Goal: Transaction & Acquisition: Purchase product/service

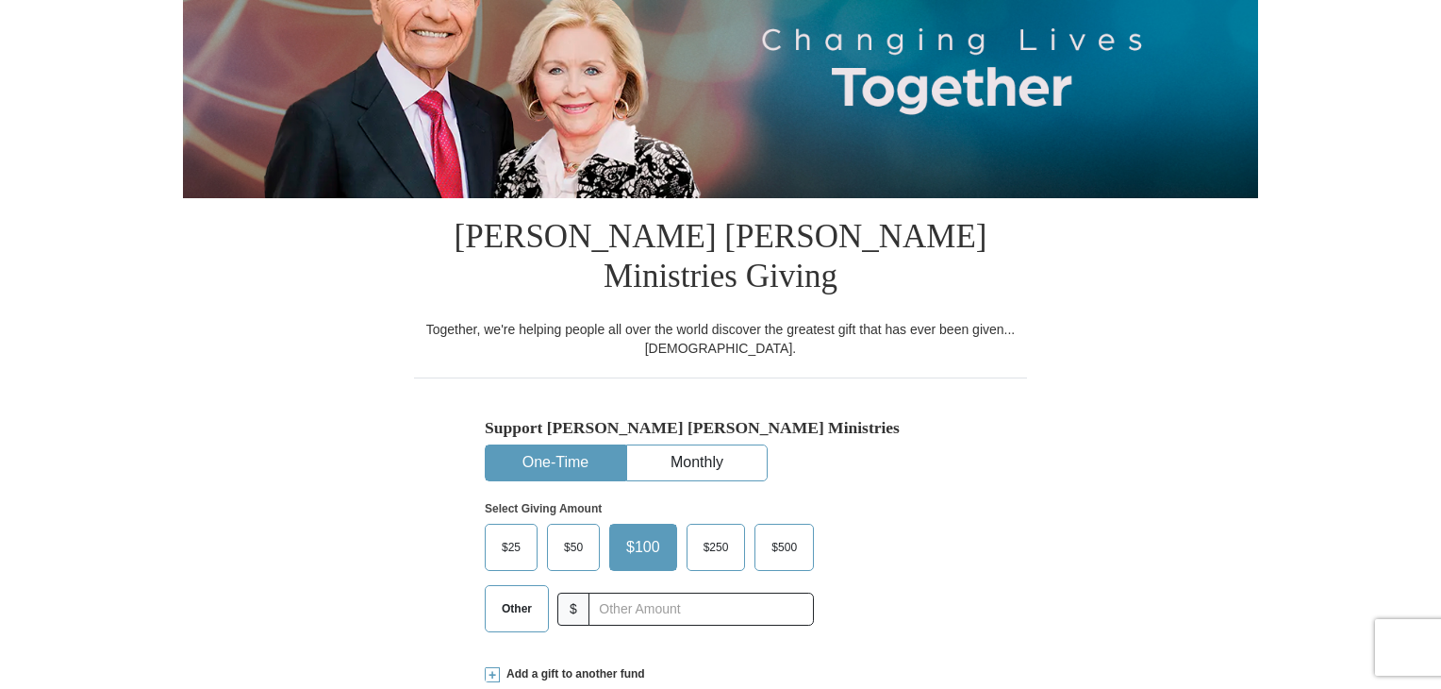
scroll to position [377, 0]
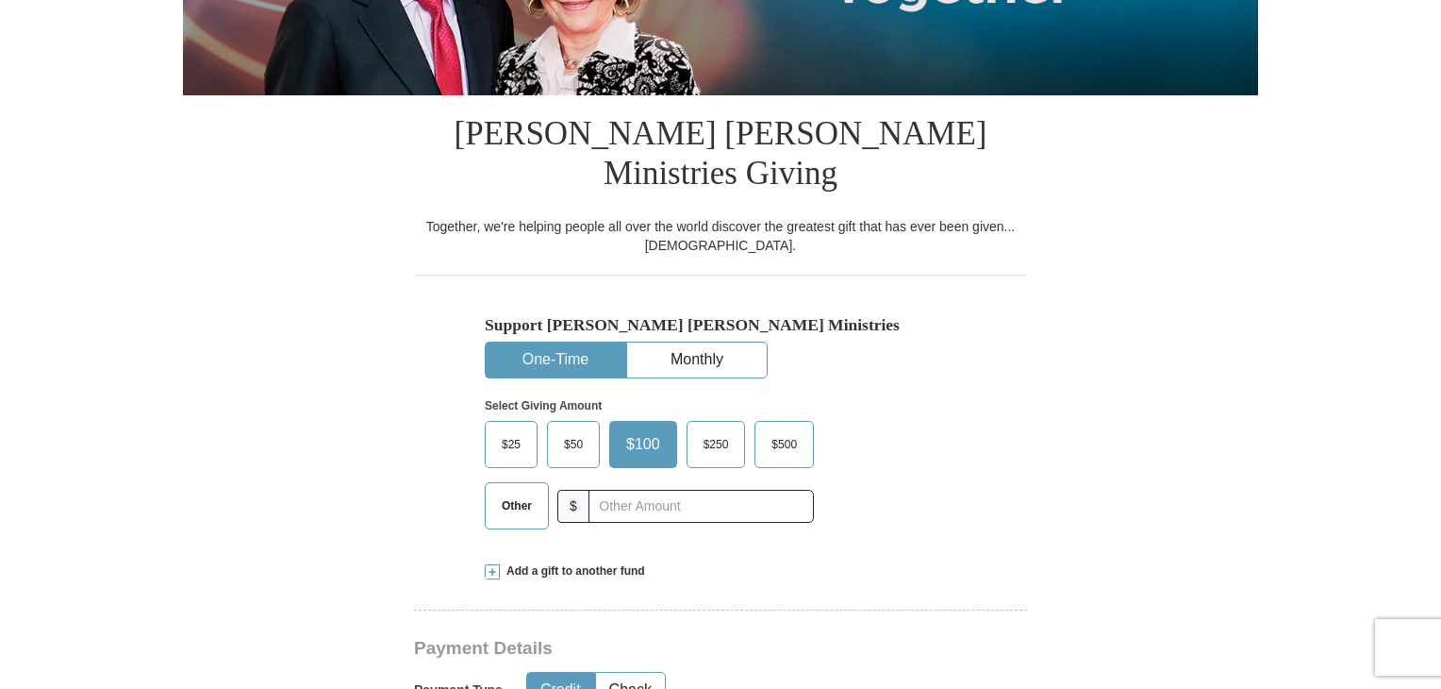
click at [577, 342] on button "One-Time" at bounding box center [556, 359] width 140 height 35
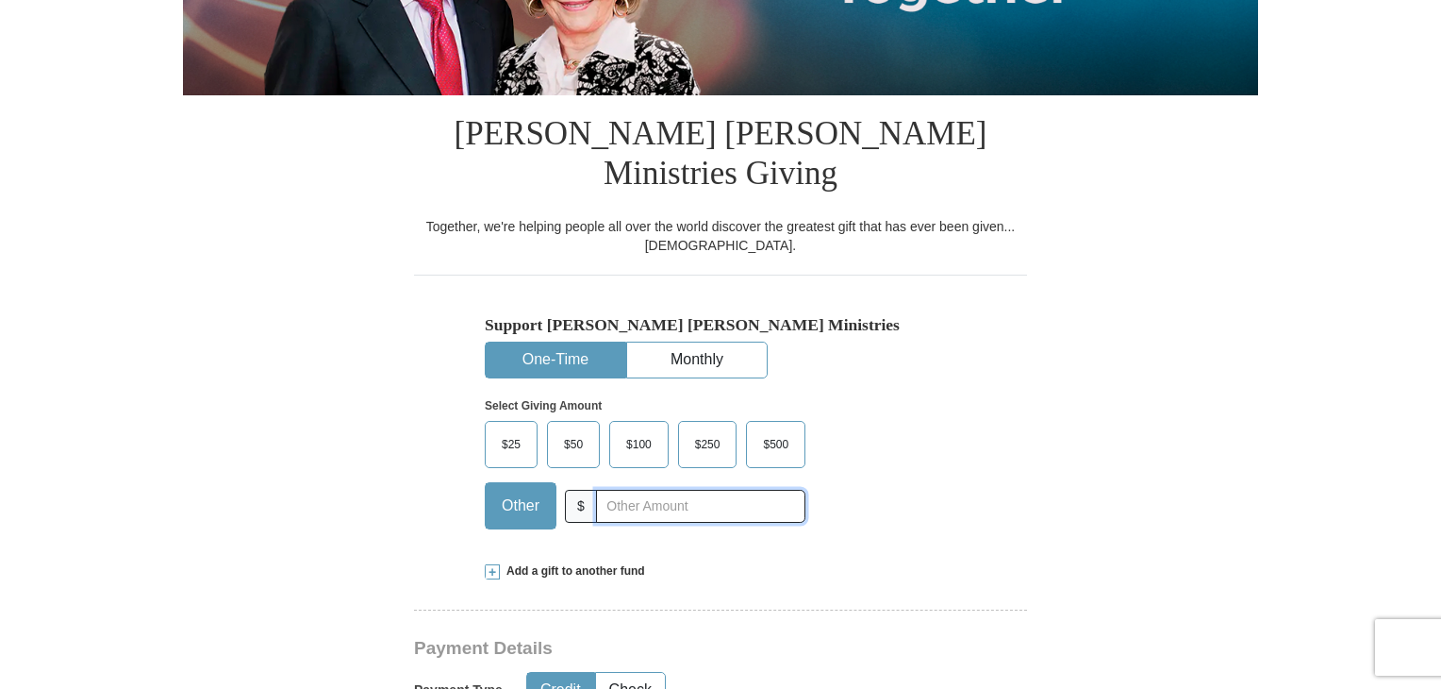
click at [604, 490] on input "text" at bounding box center [700, 506] width 209 height 33
type input "15.00"
click at [762, 563] on div "Add a gift to another fund" at bounding box center [721, 571] width 472 height 16
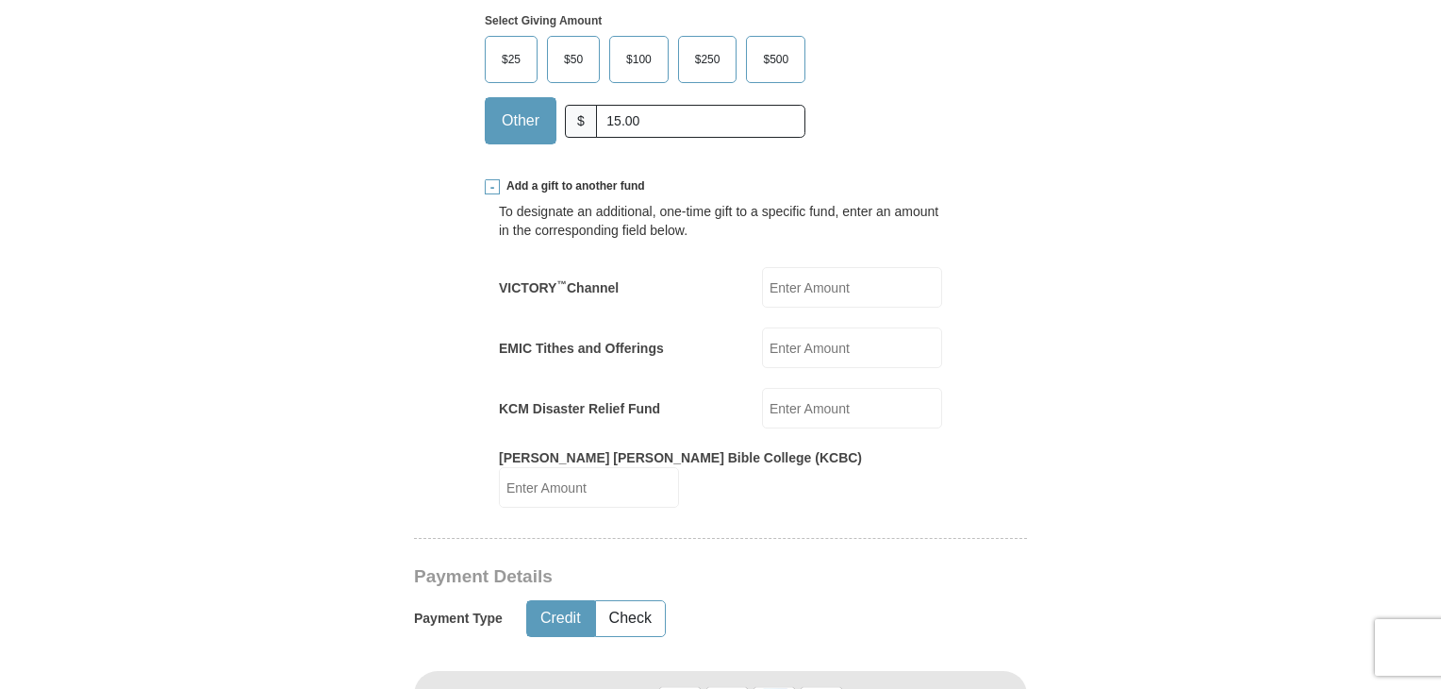
scroll to position [660, 0]
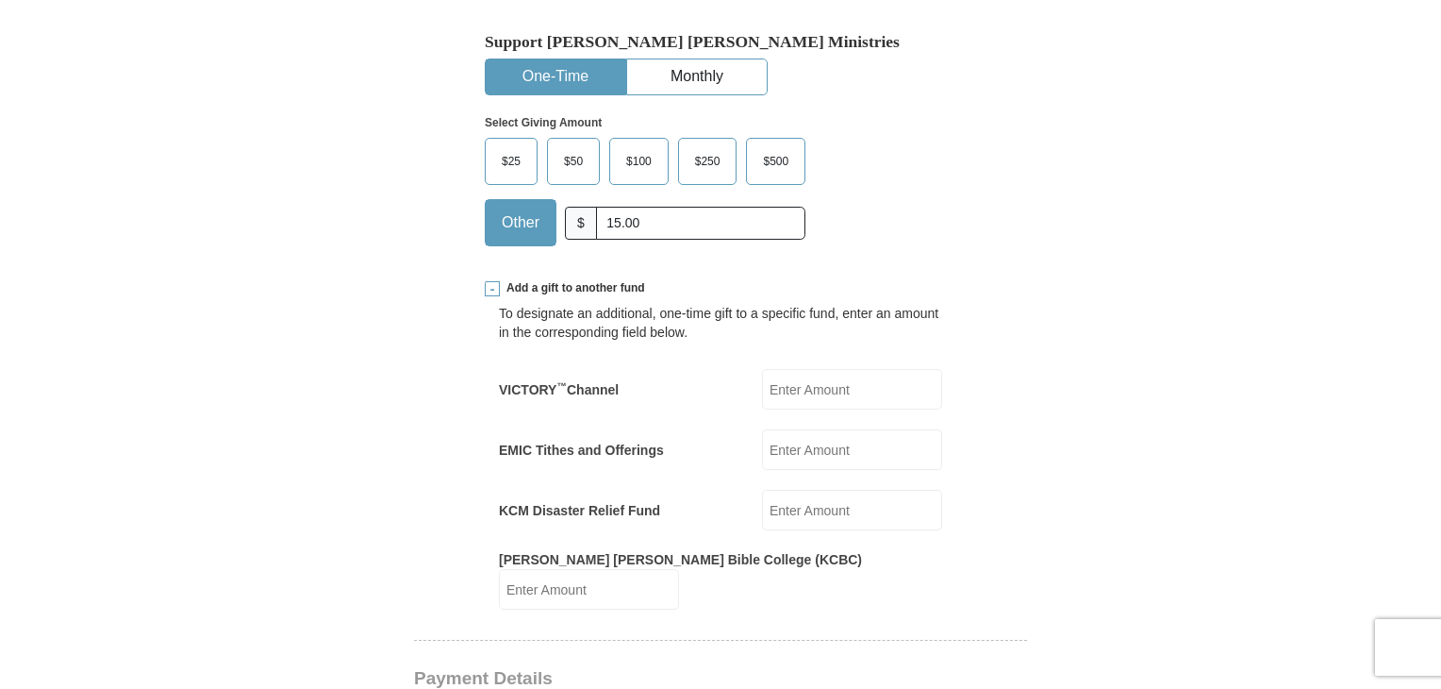
click at [814, 369] on input "VICTORY ™ Channel" at bounding box center [852, 389] width 180 height 41
type input "10.00"
click at [811, 490] on input "KCM Disaster Relief Fund" at bounding box center [852, 510] width 180 height 41
type input "5.00"
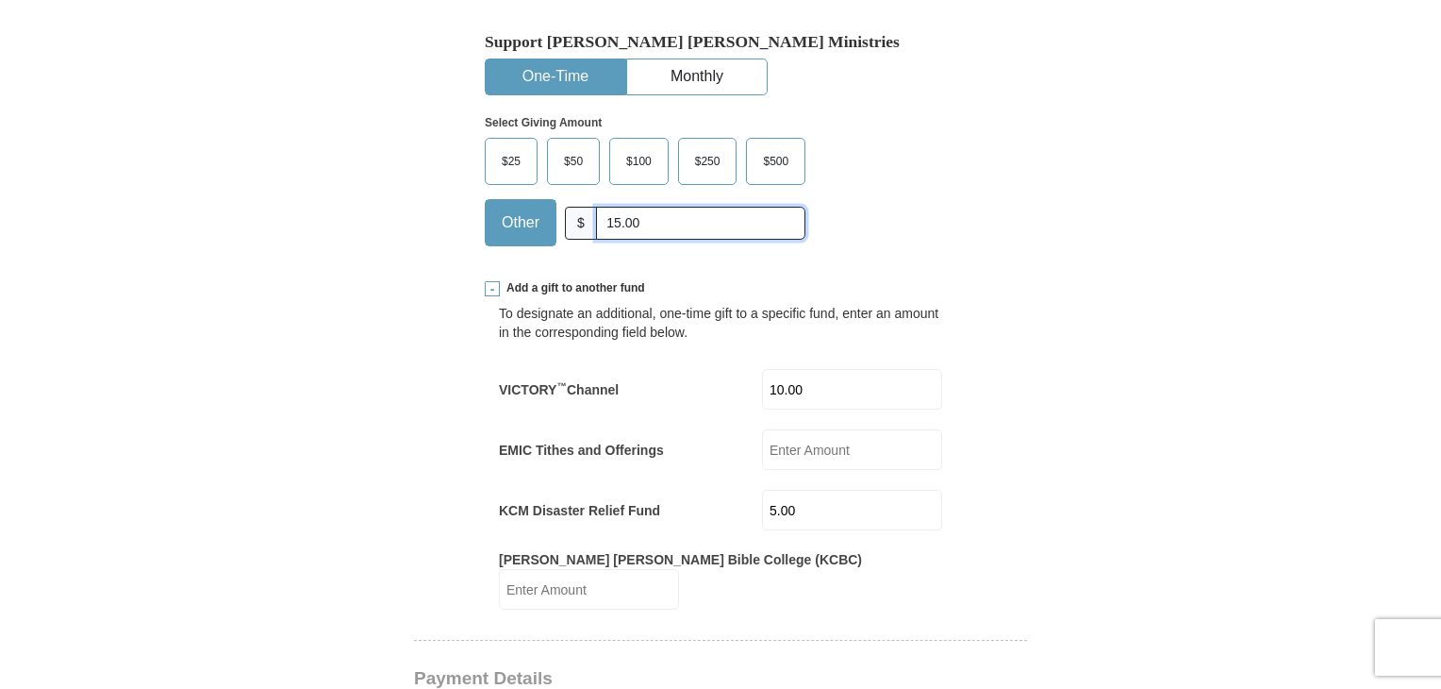
click at [657, 207] on input "15.00" at bounding box center [700, 223] width 209 height 33
type input "1"
click at [628, 207] on input "text" at bounding box center [700, 223] width 209 height 33
type input "15.00"
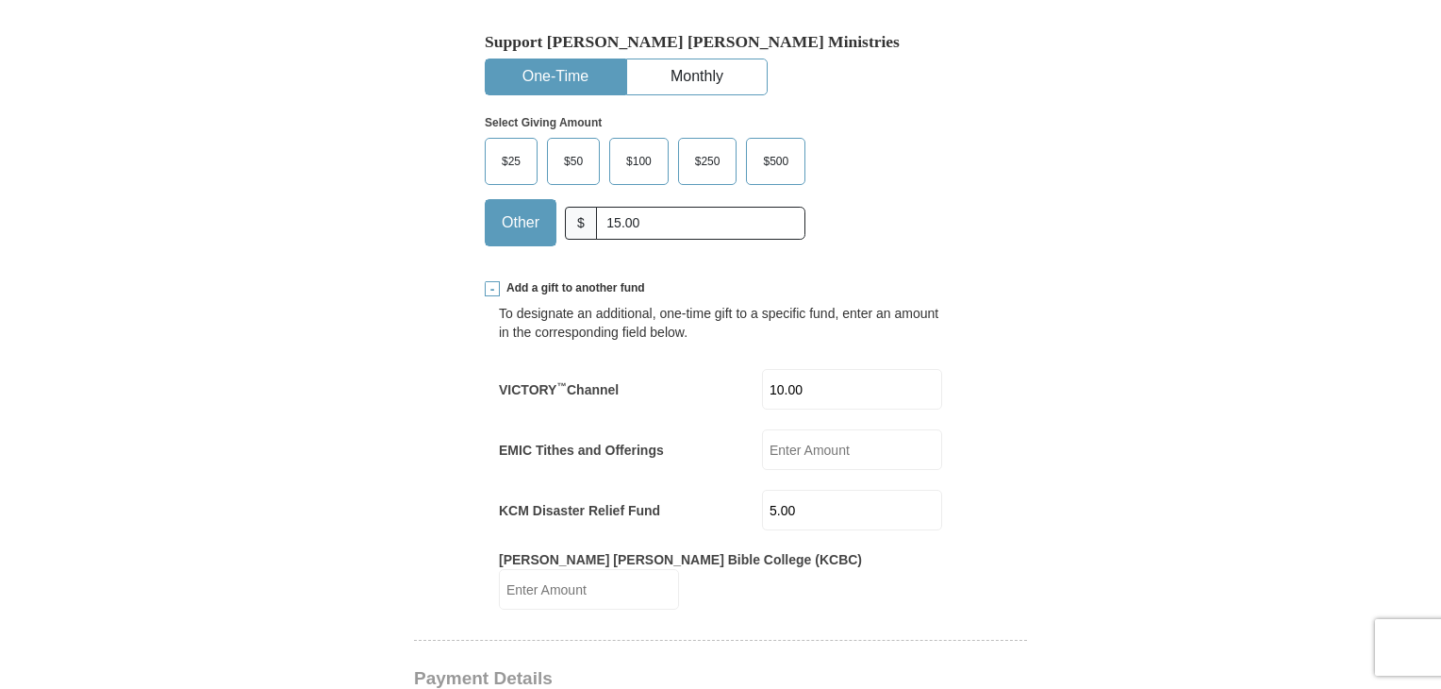
click at [826, 369] on input "10.00" at bounding box center [852, 389] width 180 height 41
type input "1"
click at [815, 490] on input "5.00" at bounding box center [852, 510] width 180 height 41
type input "5"
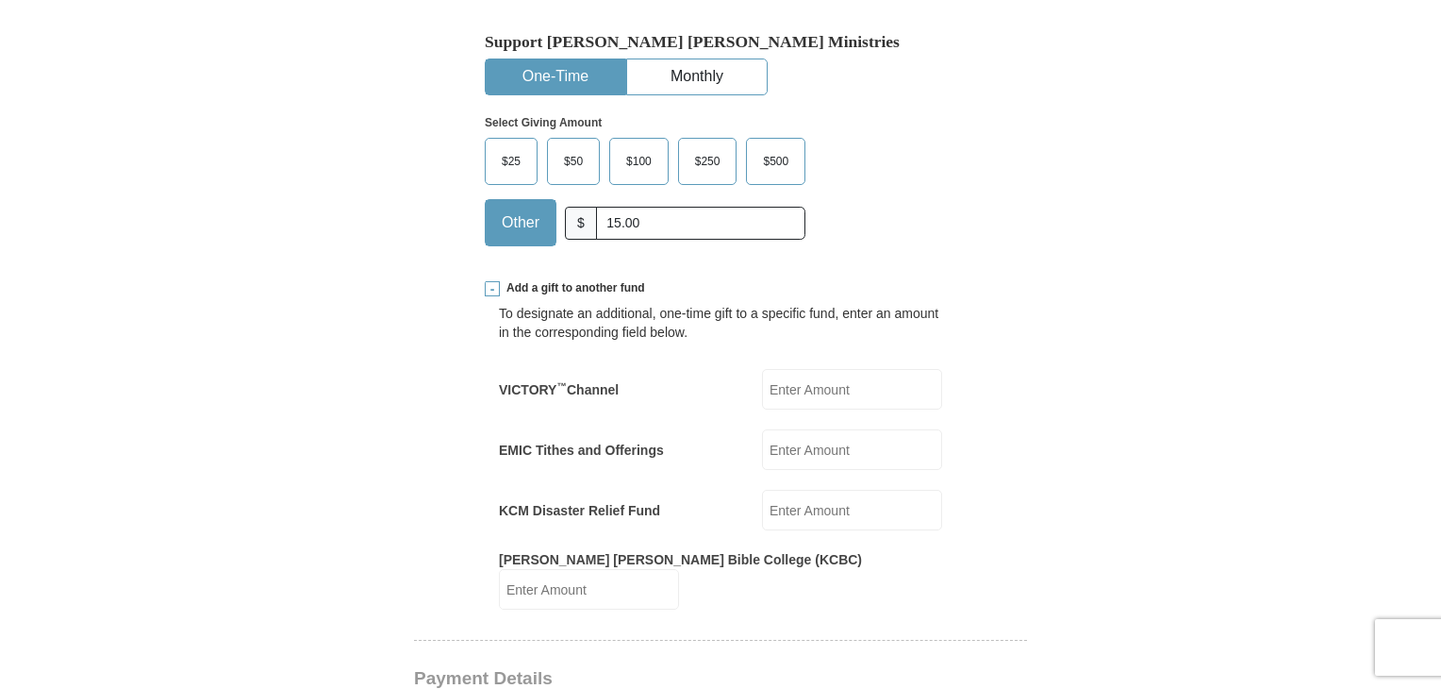
scroll to position [1038, 0]
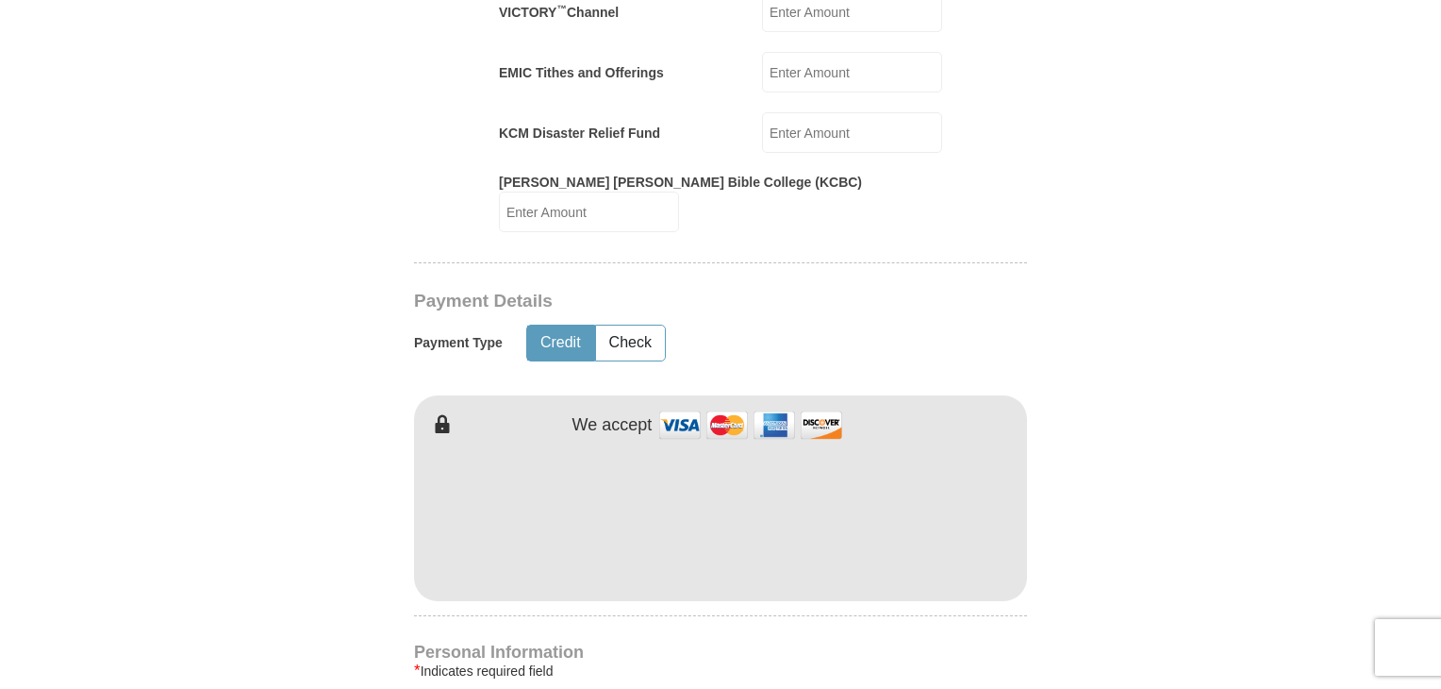
click at [557, 325] on button "Credit" at bounding box center [560, 342] width 67 height 35
click at [1068, 519] on form "Already have an account? Sign in for faster giving. Don't have an account? Crea…" at bounding box center [720, 377] width 1075 height 2679
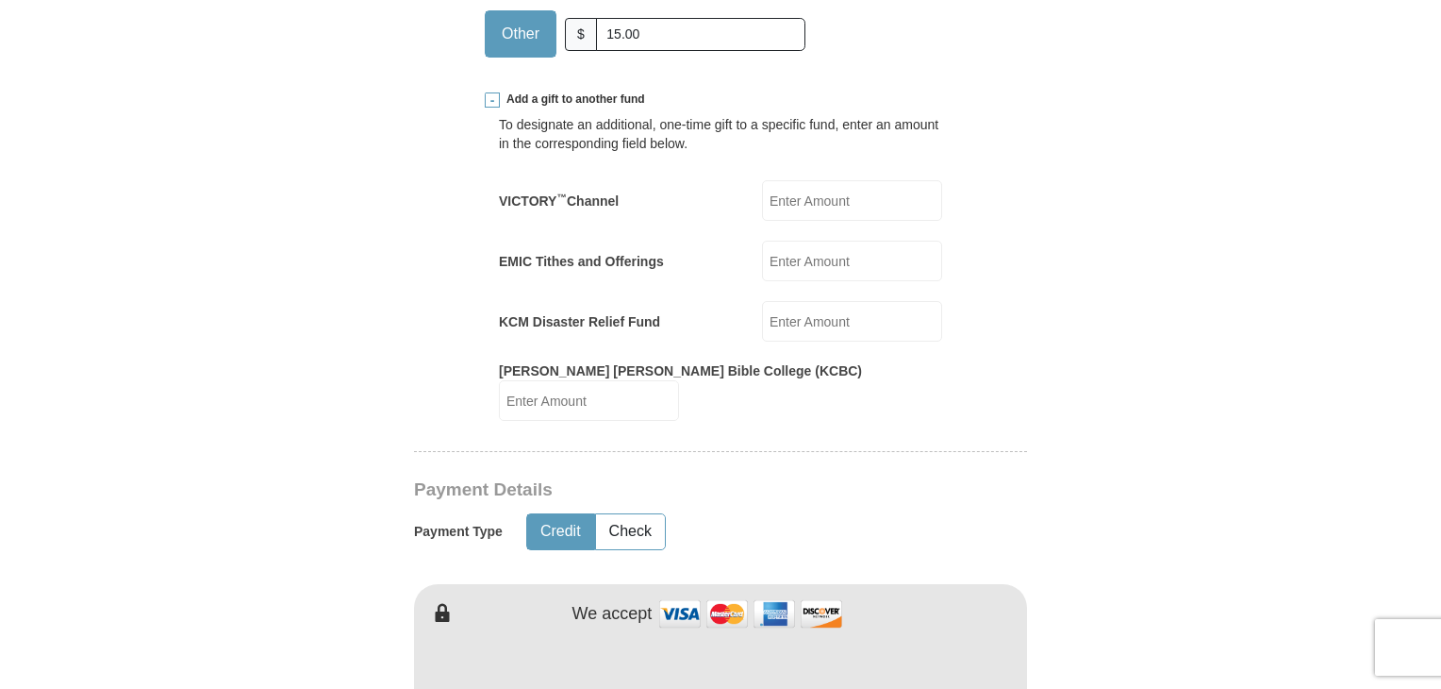
scroll to position [1226, 0]
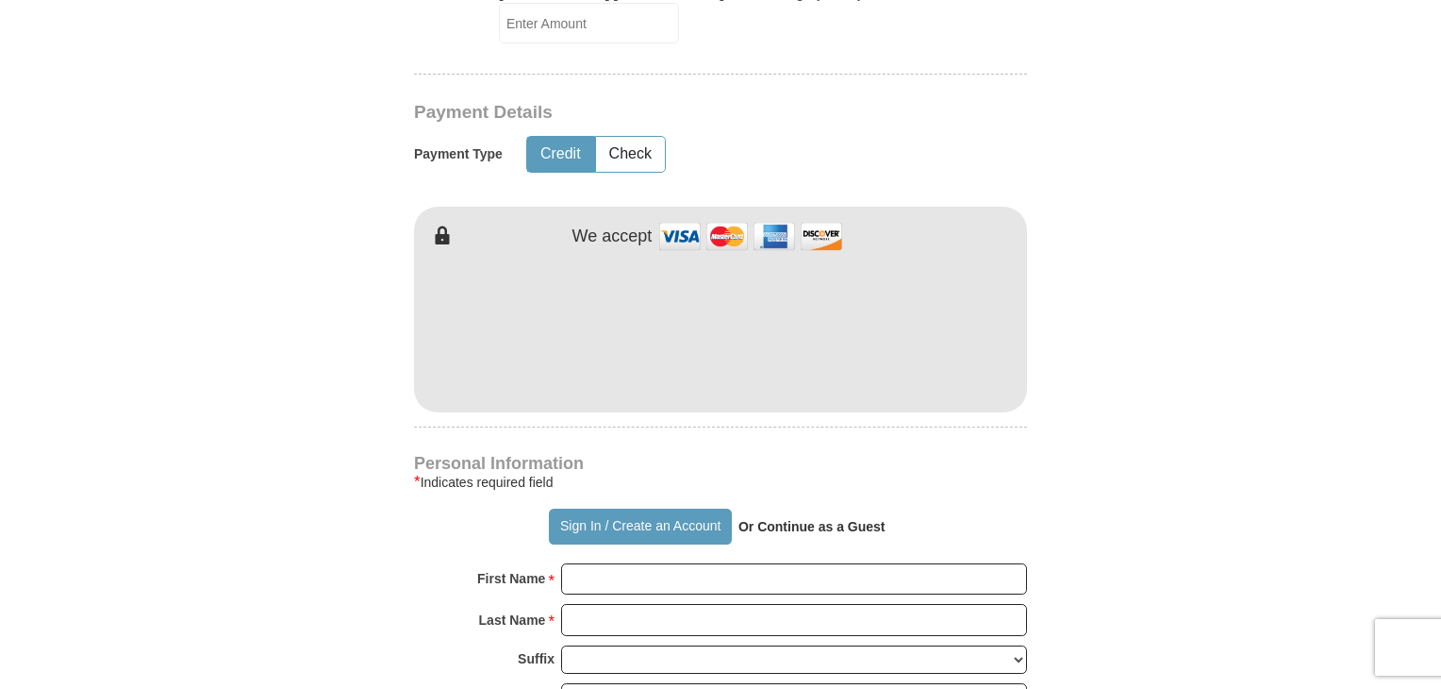
click at [826, 519] on strong "Or Continue as a Guest" at bounding box center [812, 526] width 147 height 15
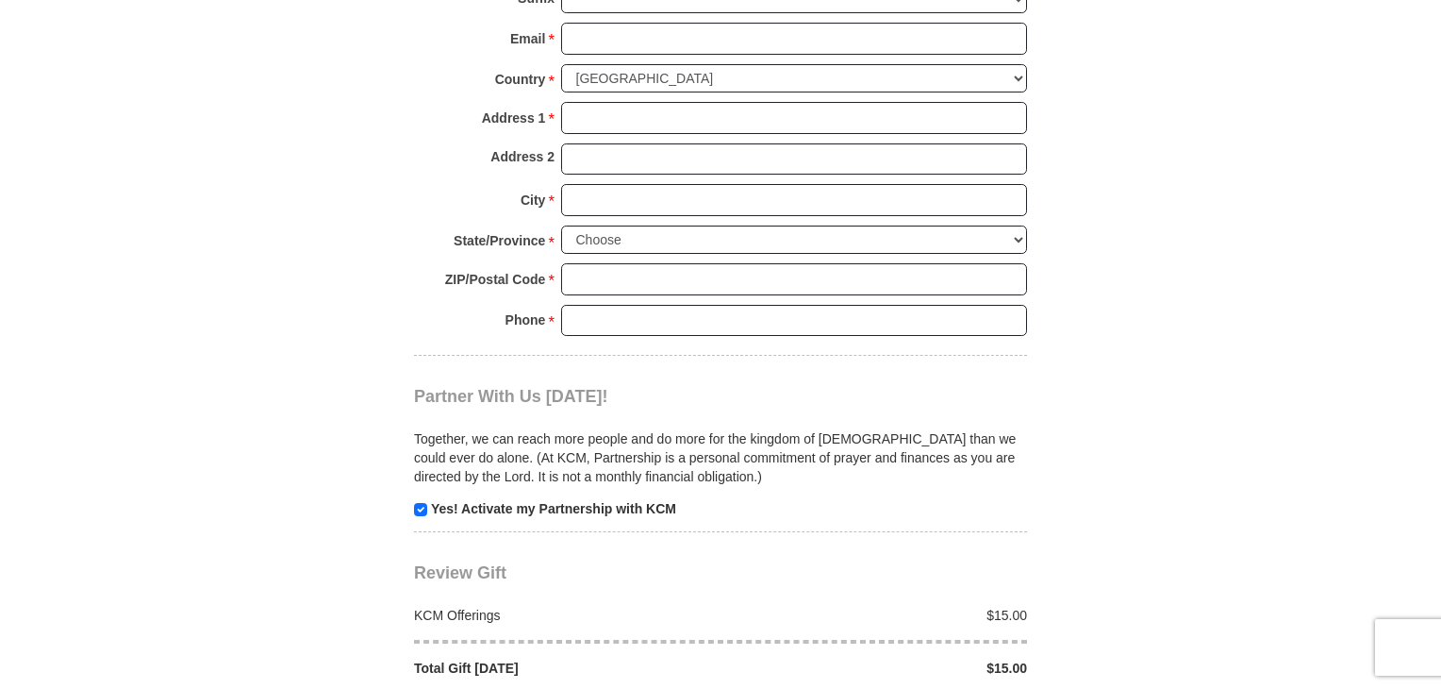
scroll to position [2170, 0]
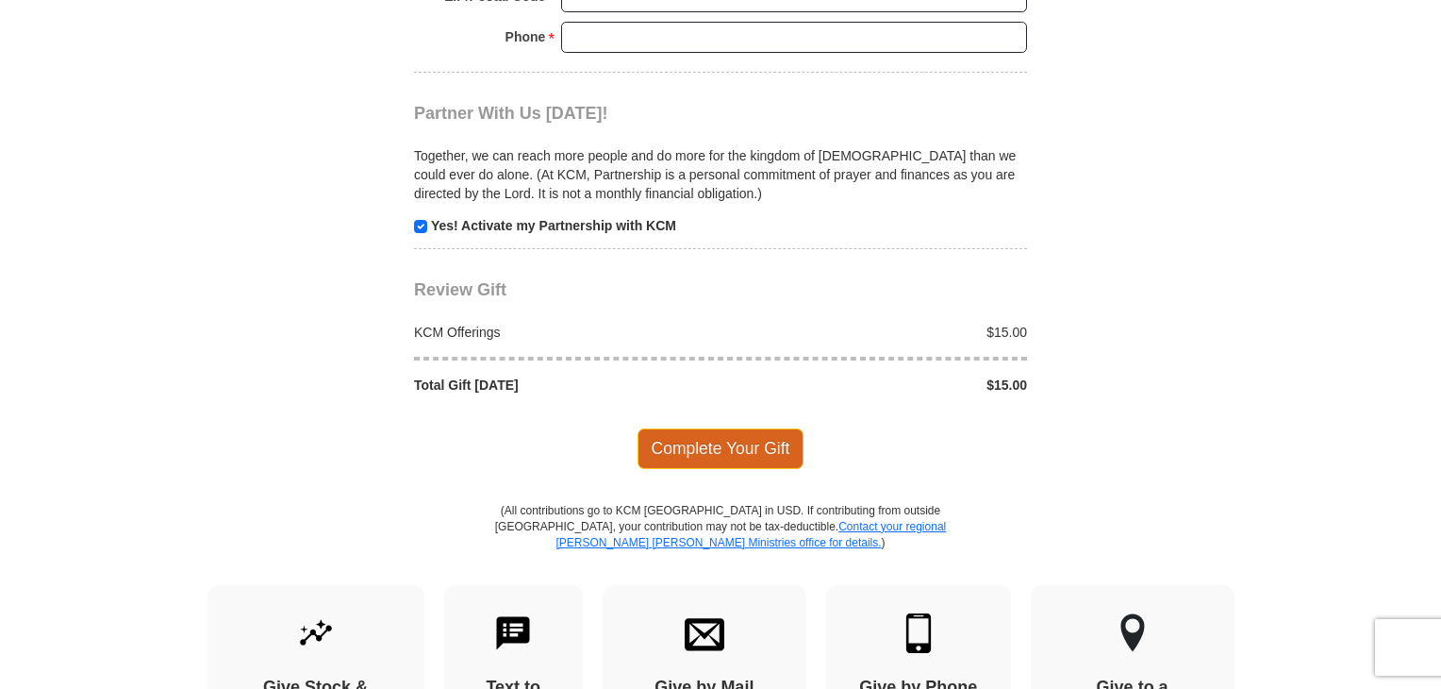
click at [756, 428] on span "Complete Your Gift" at bounding box center [721, 448] width 167 height 40
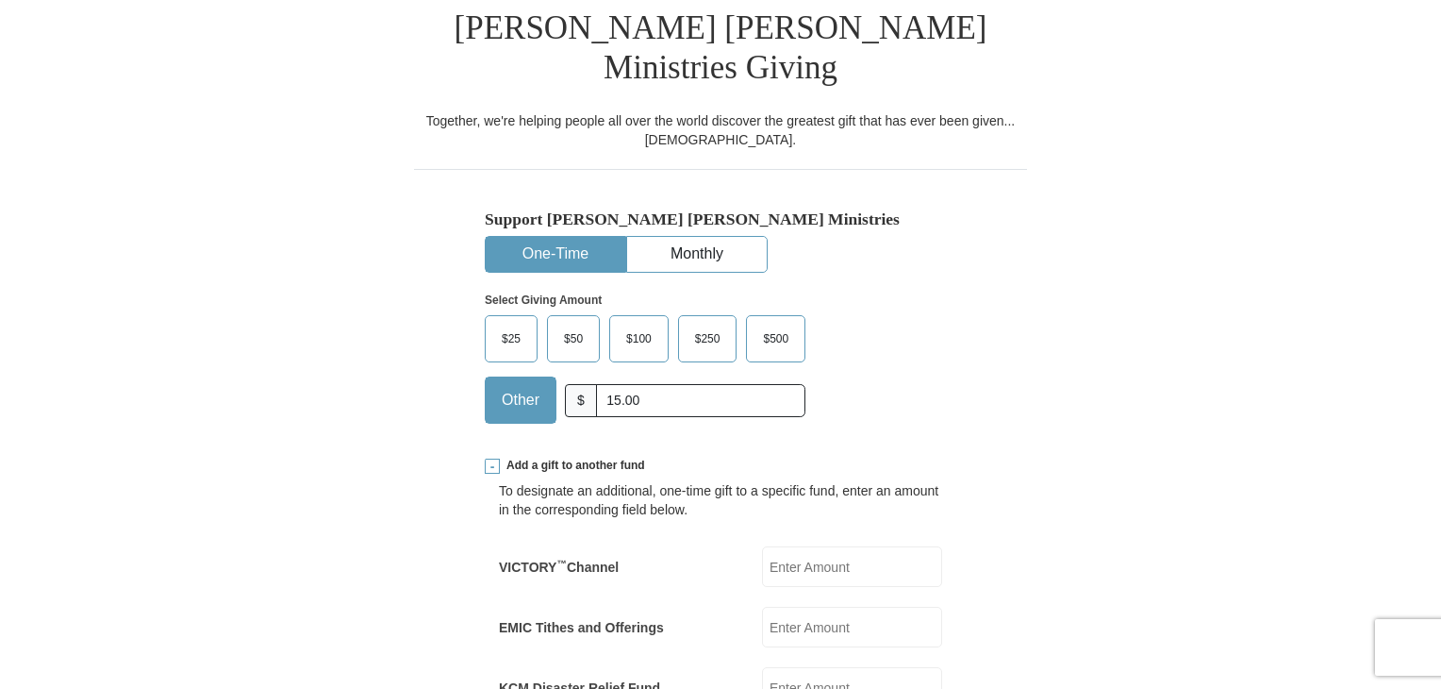
scroll to position [486, 0]
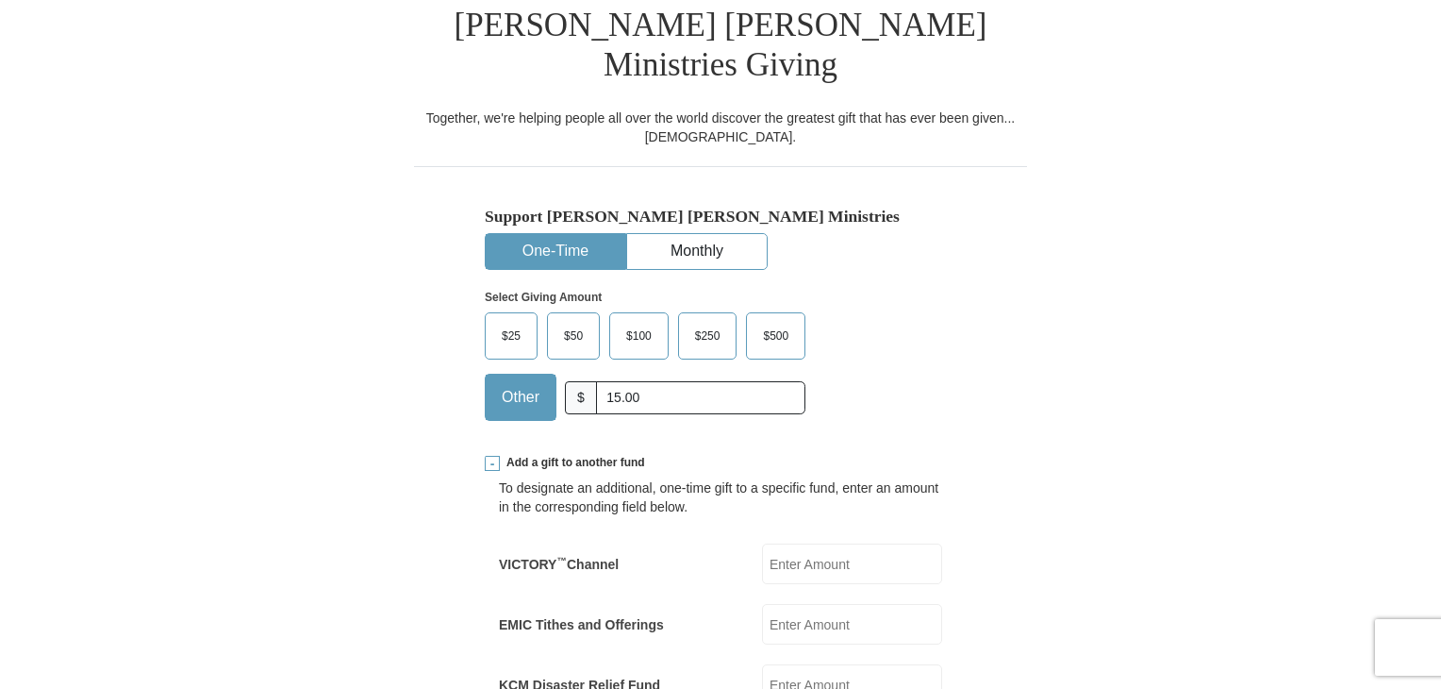
click at [532, 234] on button "One-Time" at bounding box center [556, 251] width 140 height 35
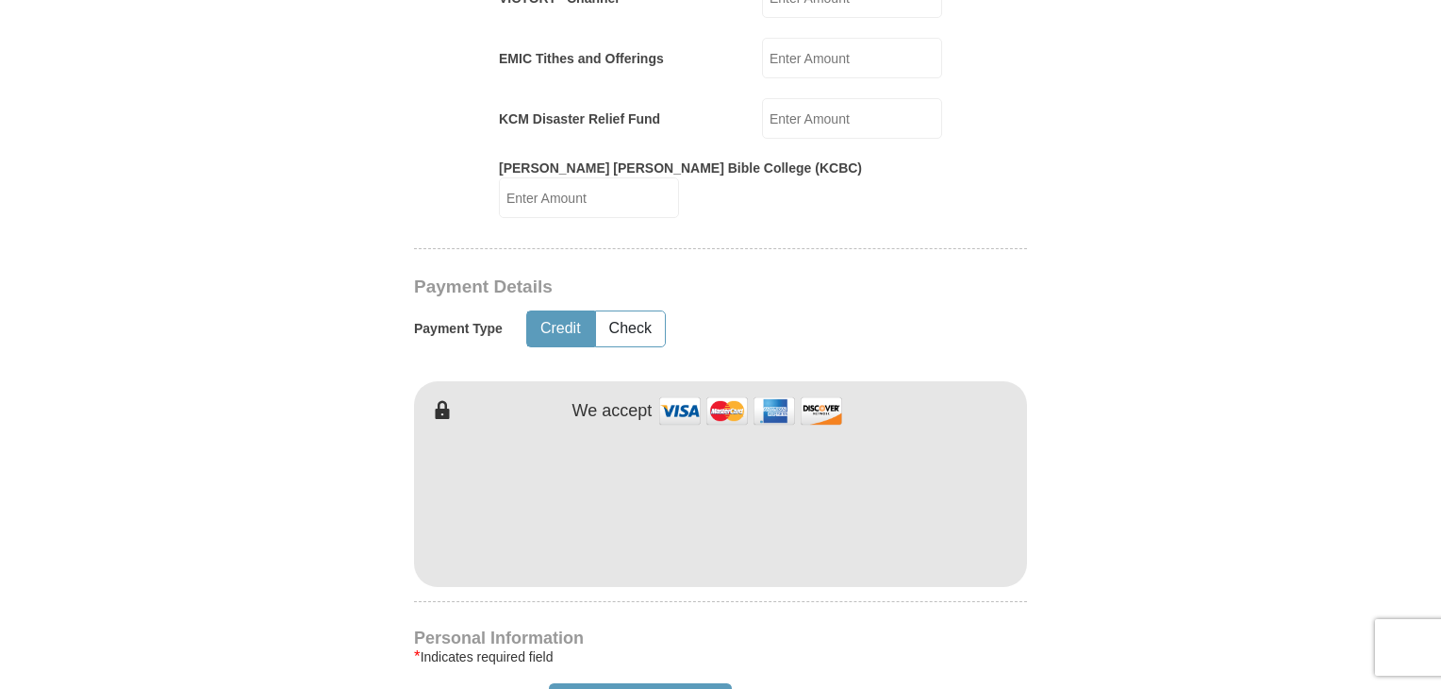
scroll to position [1240, 0]
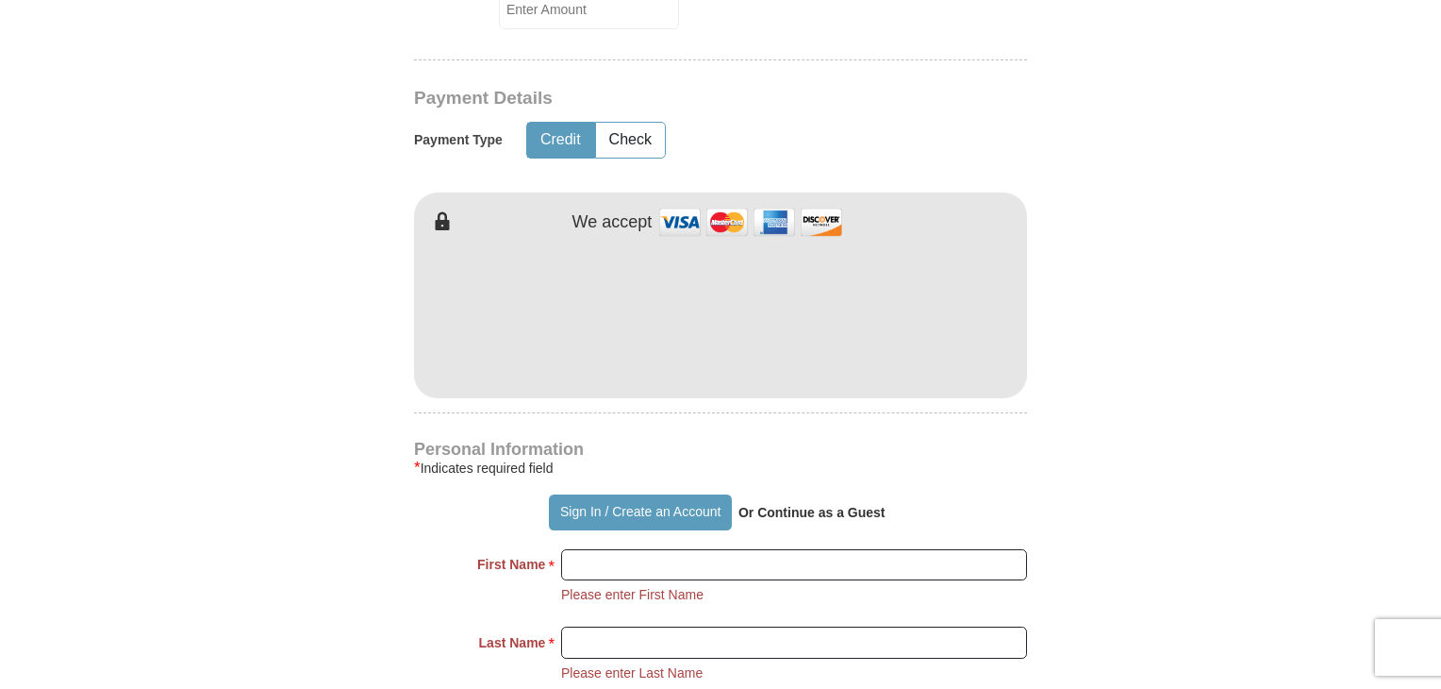
click at [662, 549] on input "First Name *" at bounding box center [794, 565] width 466 height 32
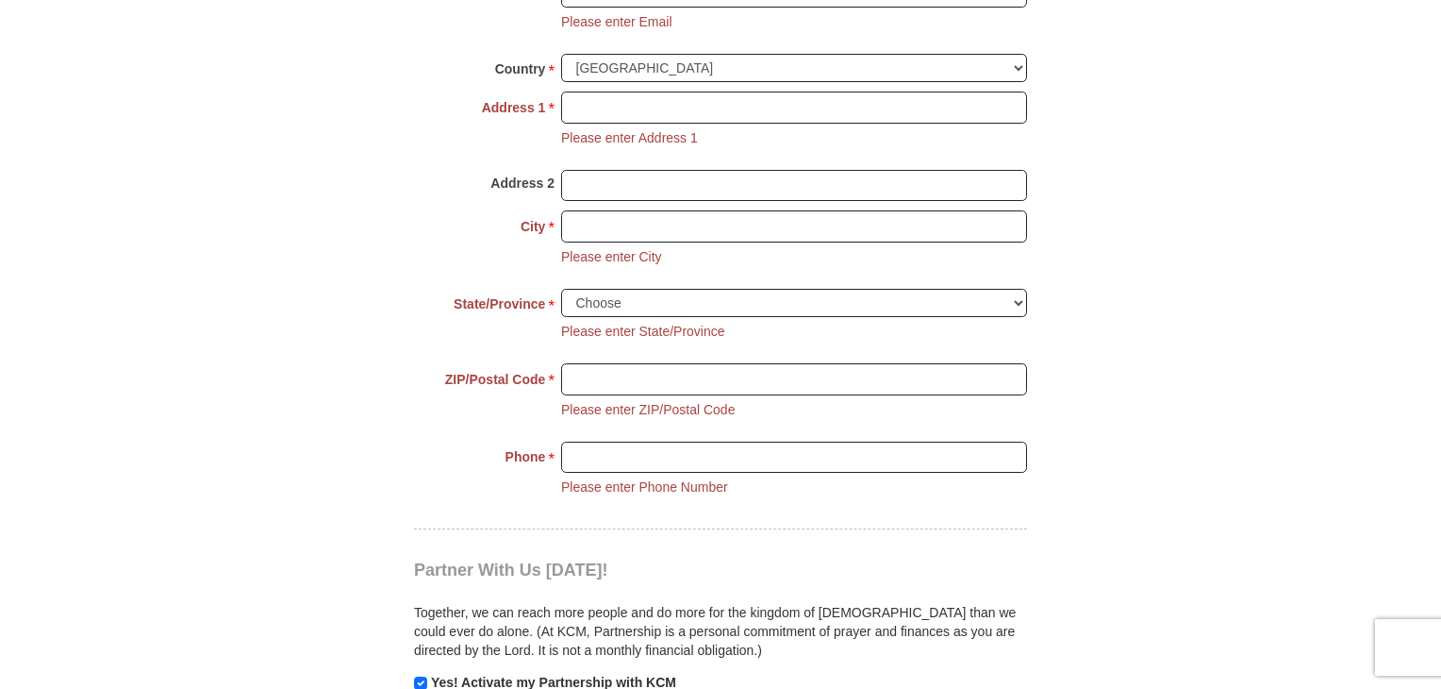
scroll to position [2184, 0]
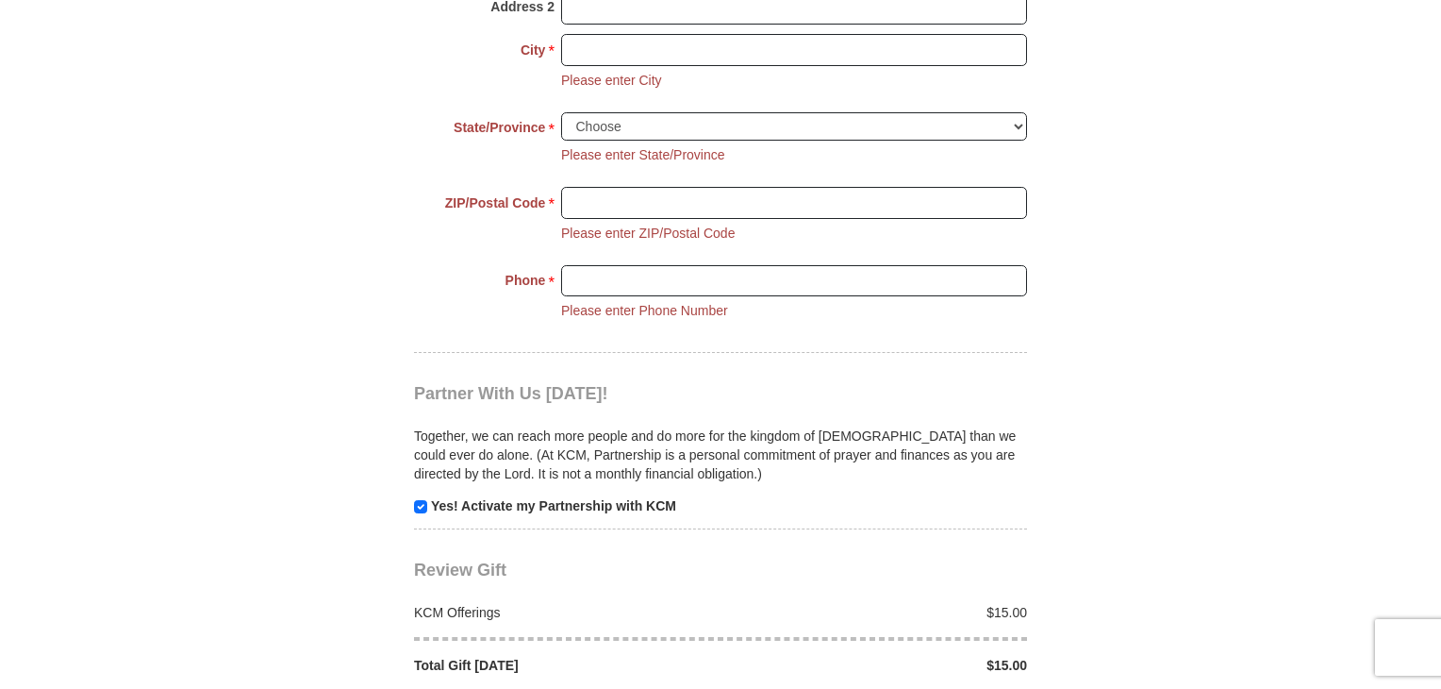
type input "[PERSON_NAME]"
click at [419, 500] on input "checkbox" at bounding box center [420, 506] width 13 height 13
checkbox input "false"
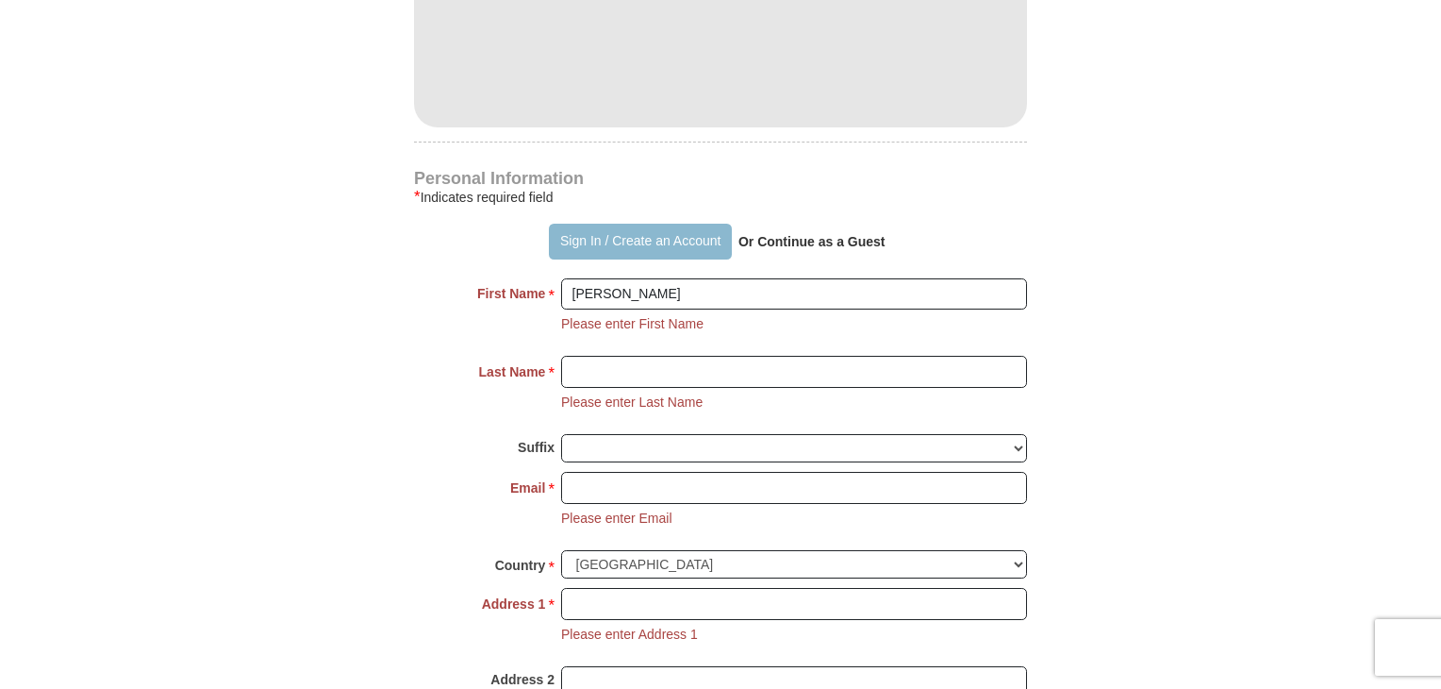
scroll to position [1429, 0]
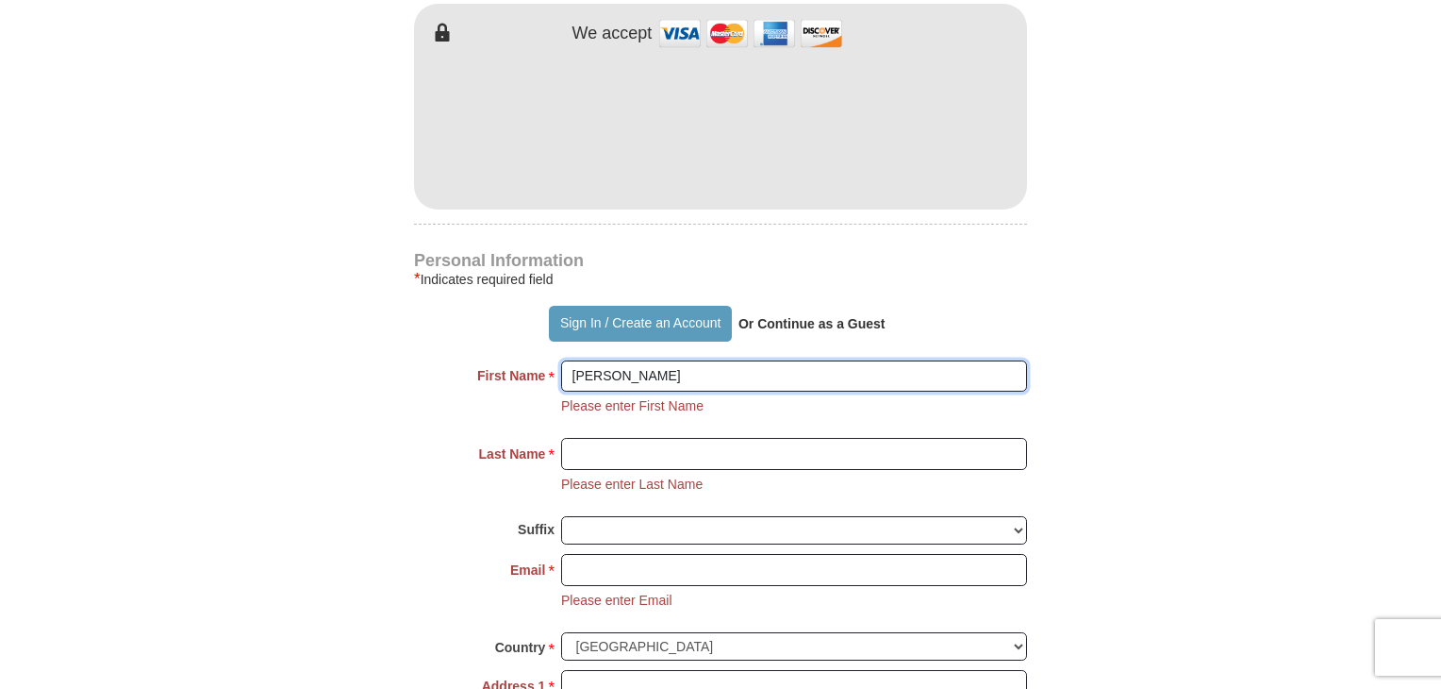
click at [660, 360] on input "[PERSON_NAME]" at bounding box center [794, 376] width 466 height 32
type input "L"
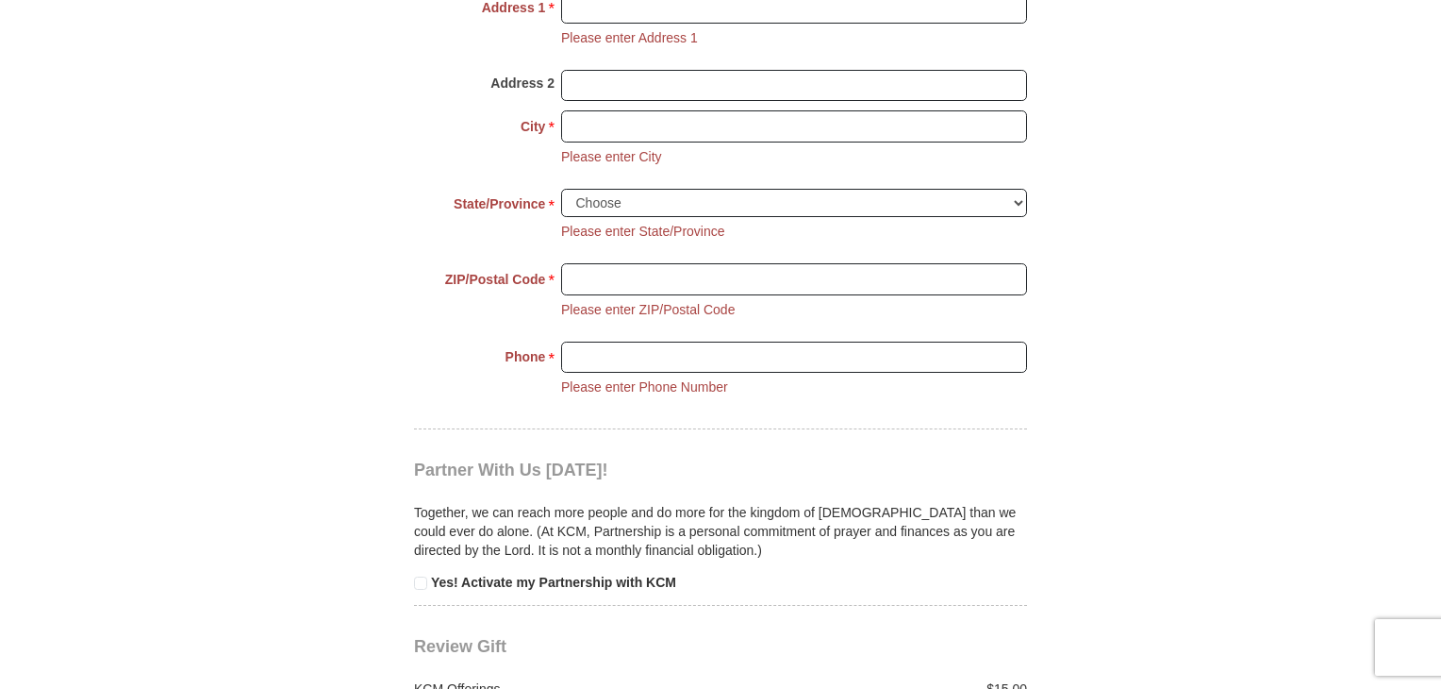
scroll to position [2561, 0]
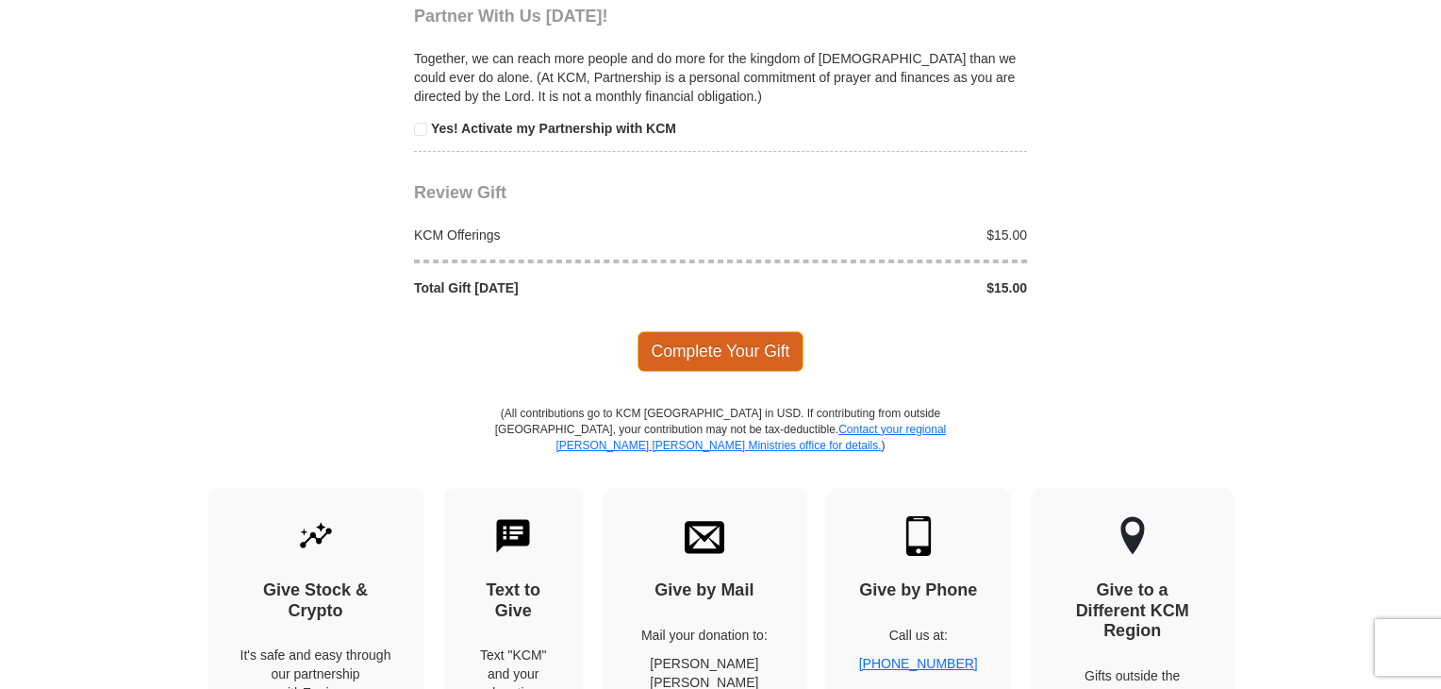
click at [758, 331] on span "Complete Your Gift" at bounding box center [721, 351] width 167 height 40
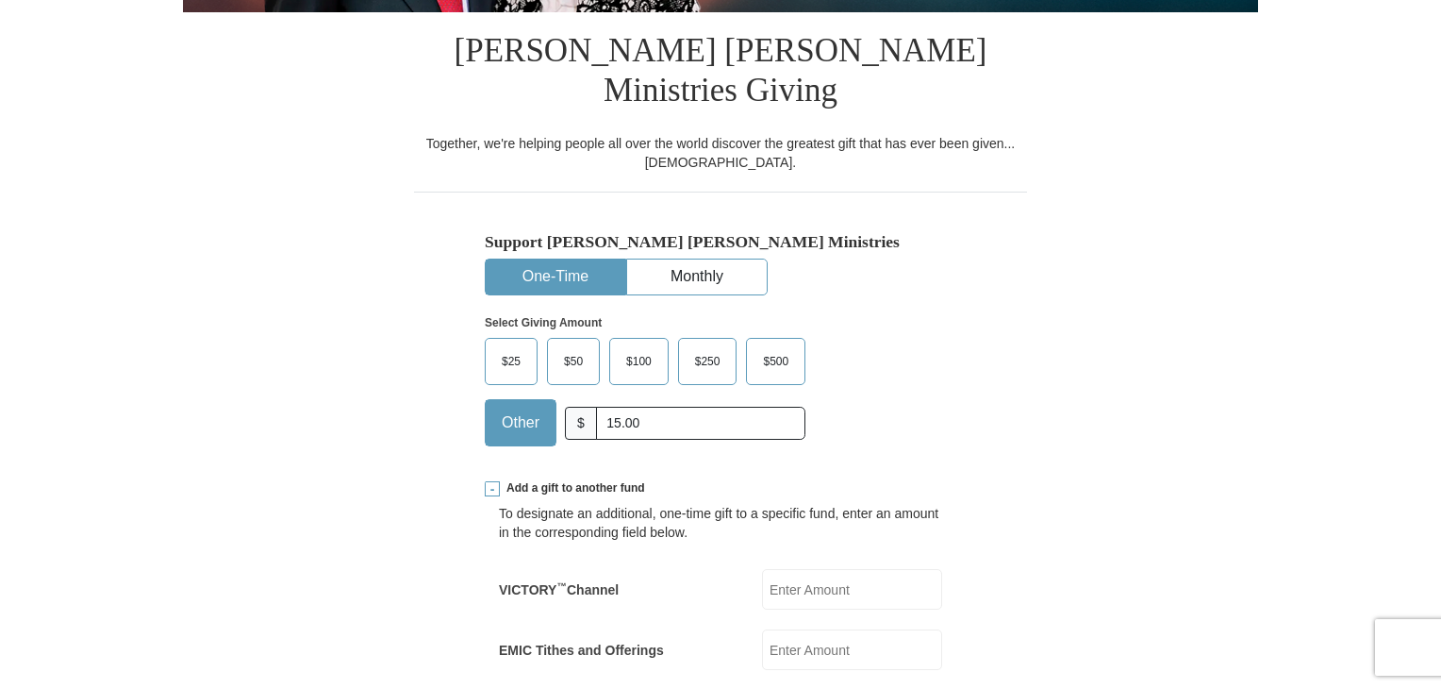
scroll to position [660, 0]
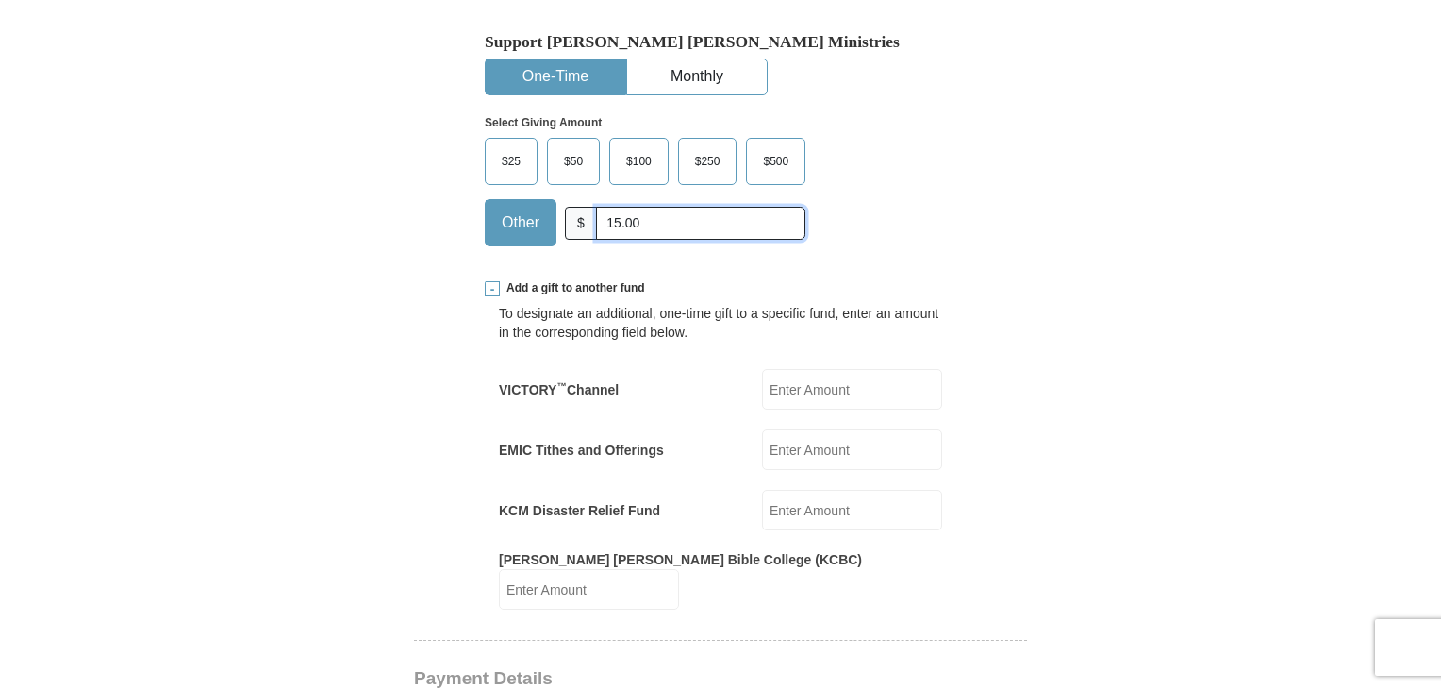
click at [735, 207] on input "15.00" at bounding box center [700, 223] width 209 height 33
type input "1"
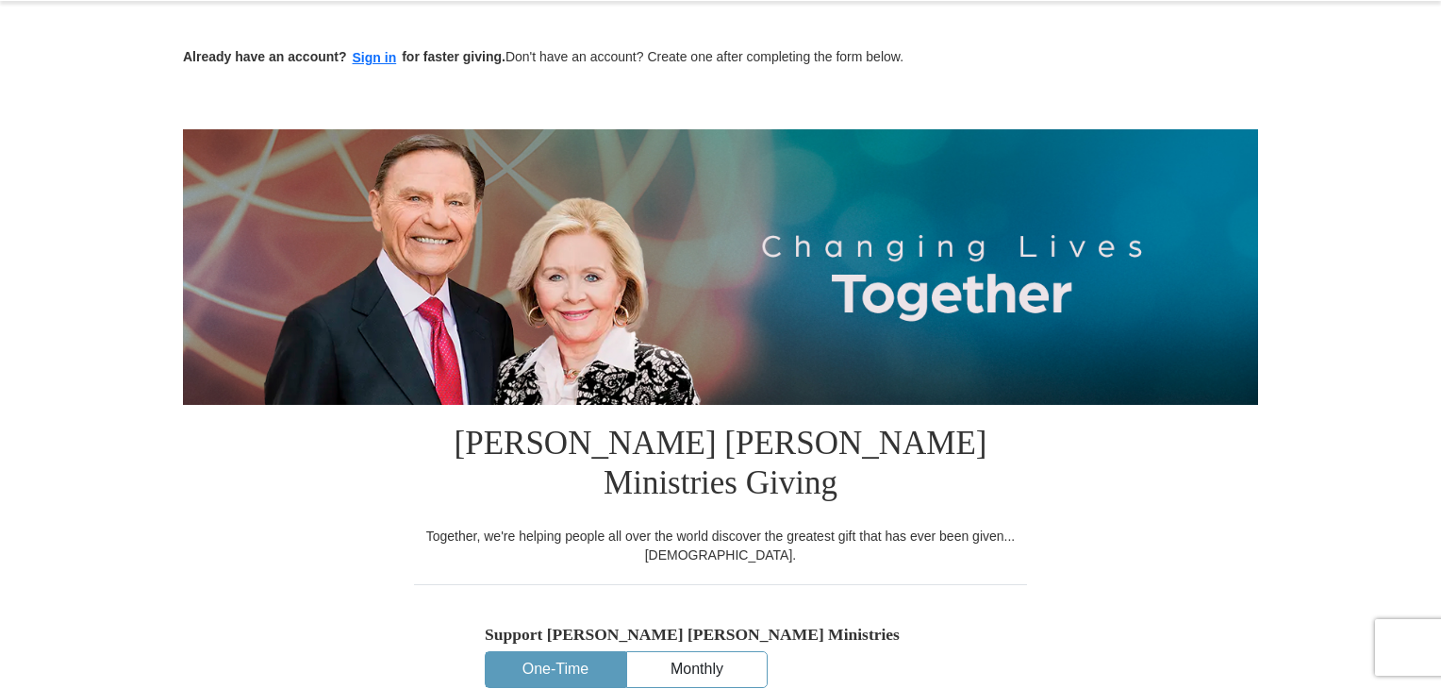
scroll to position [0, 0]
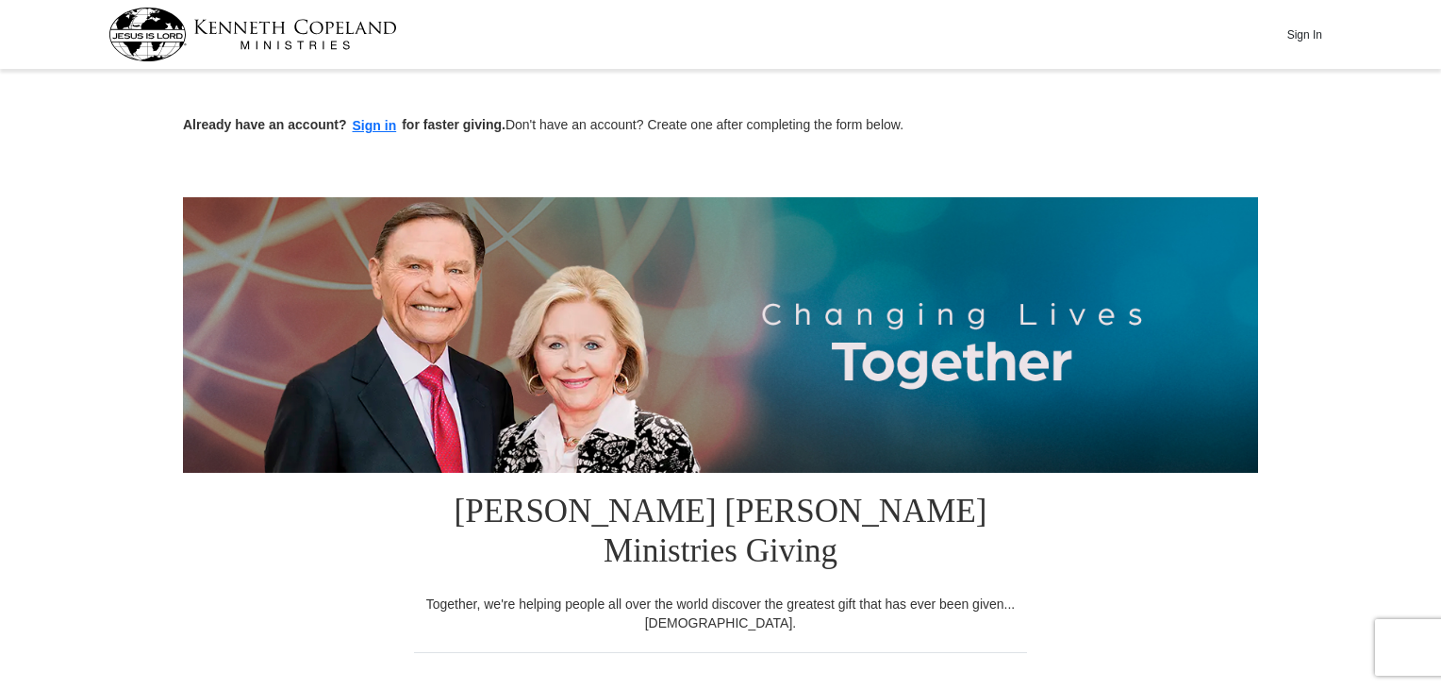
click at [1298, 37] on button "Sign In" at bounding box center [1304, 34] width 57 height 29
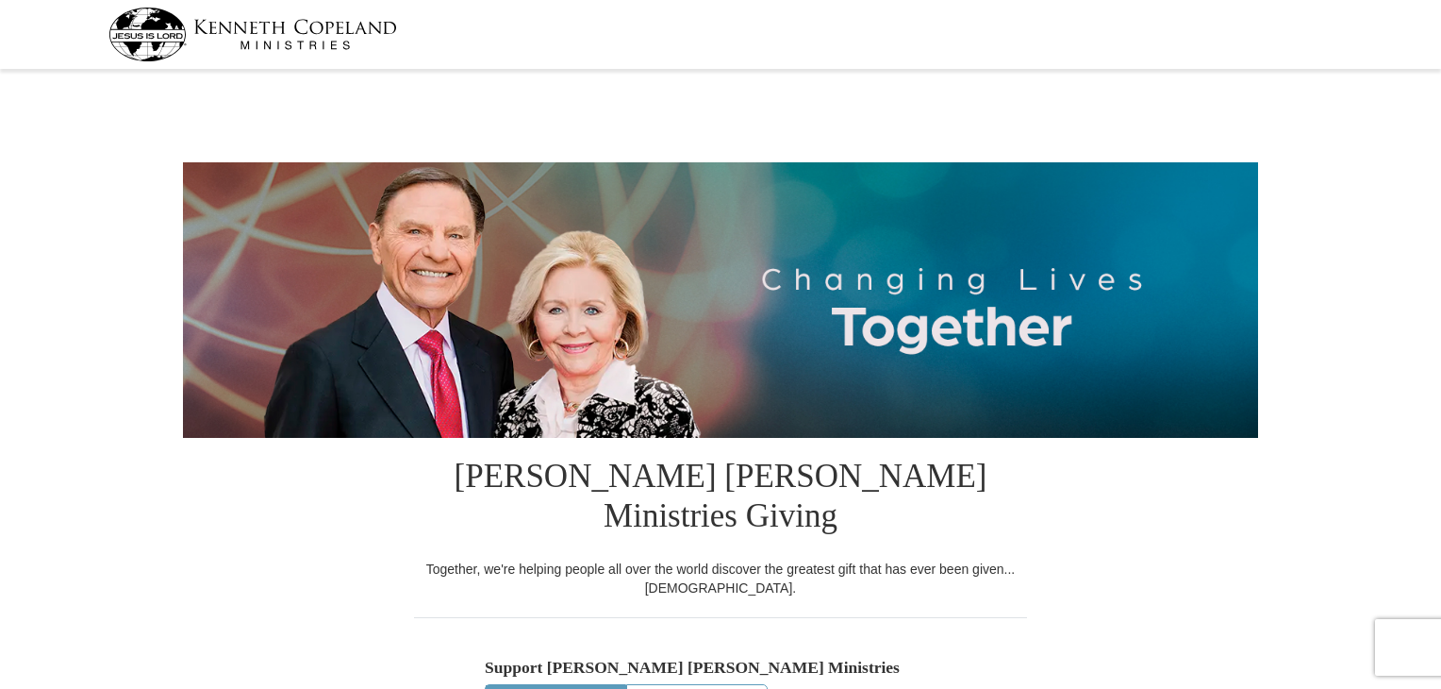
select select "TX"
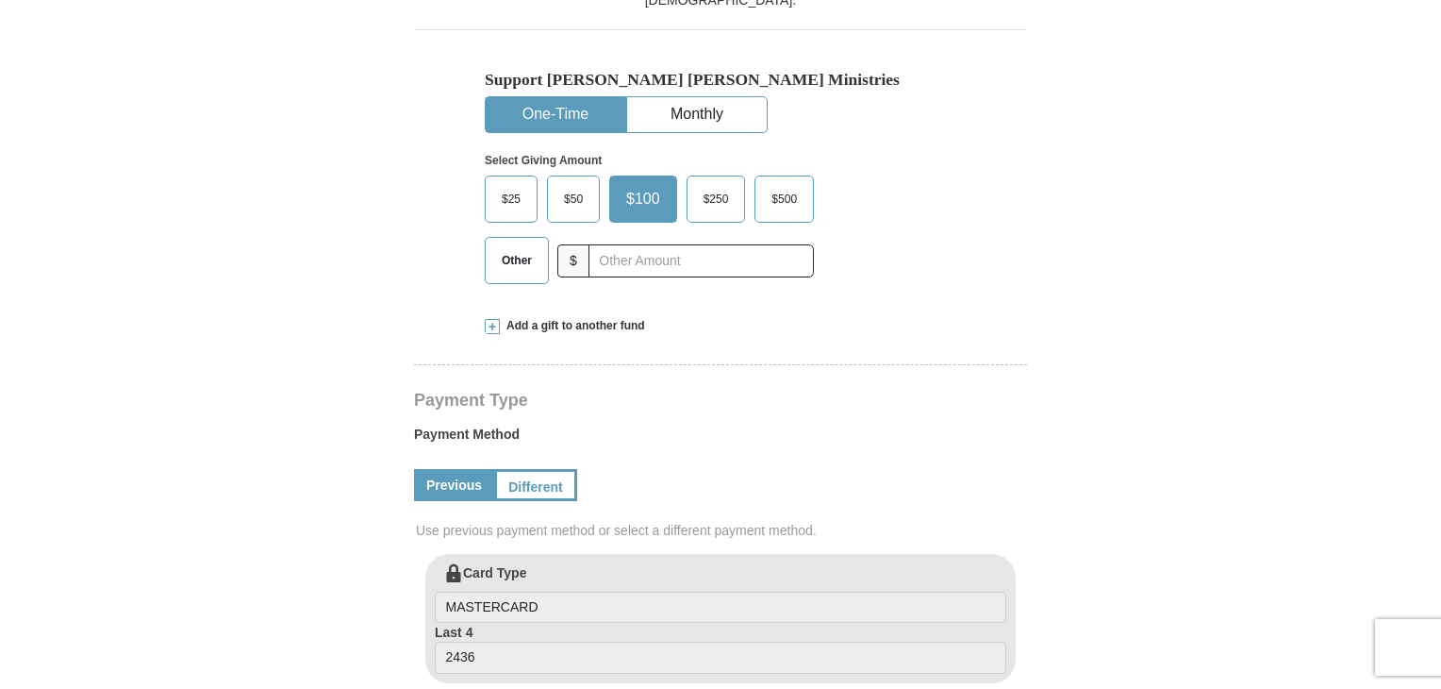
scroll to position [472, 0]
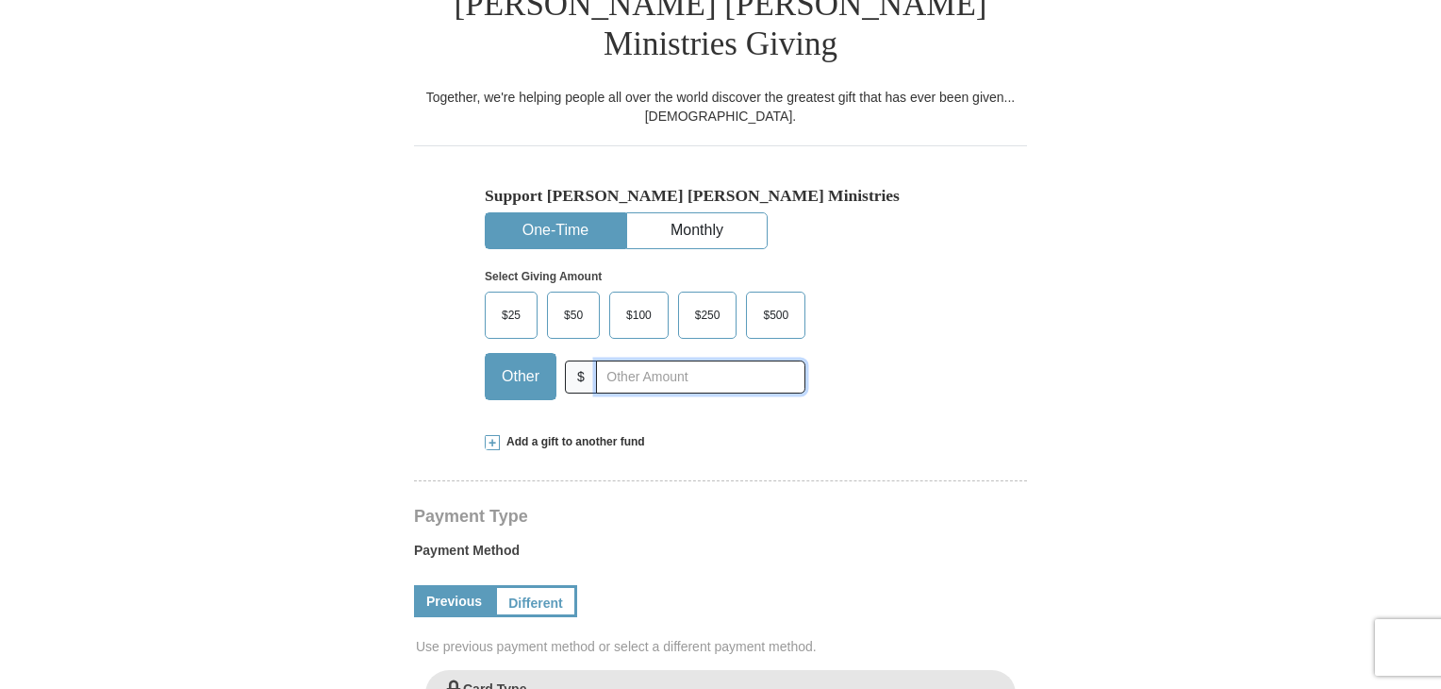
click at [612, 360] on input "text" at bounding box center [700, 376] width 209 height 33
type input "15.00"
click at [1079, 442] on form "Kenneth Copeland Ministries Giving Together, we're helping people all over the …" at bounding box center [720, 646] width 1075 height 2084
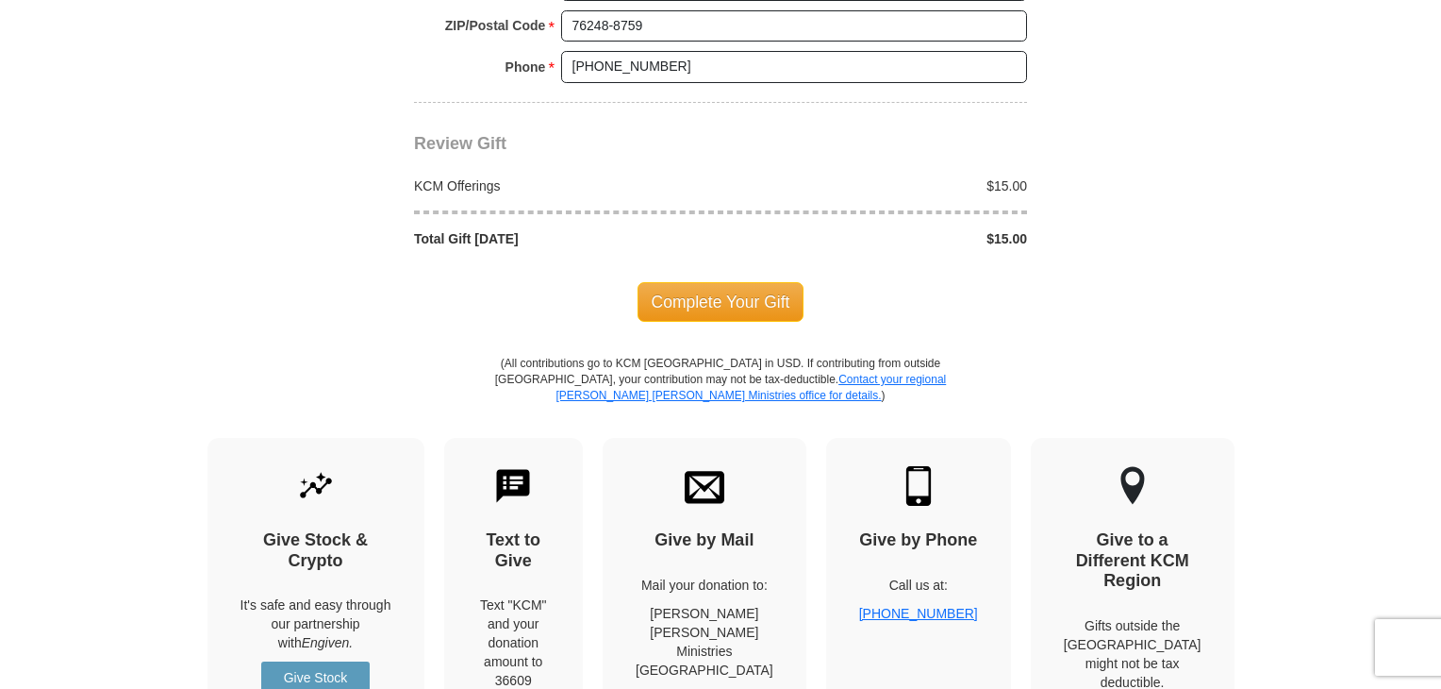
scroll to position [1792, 0]
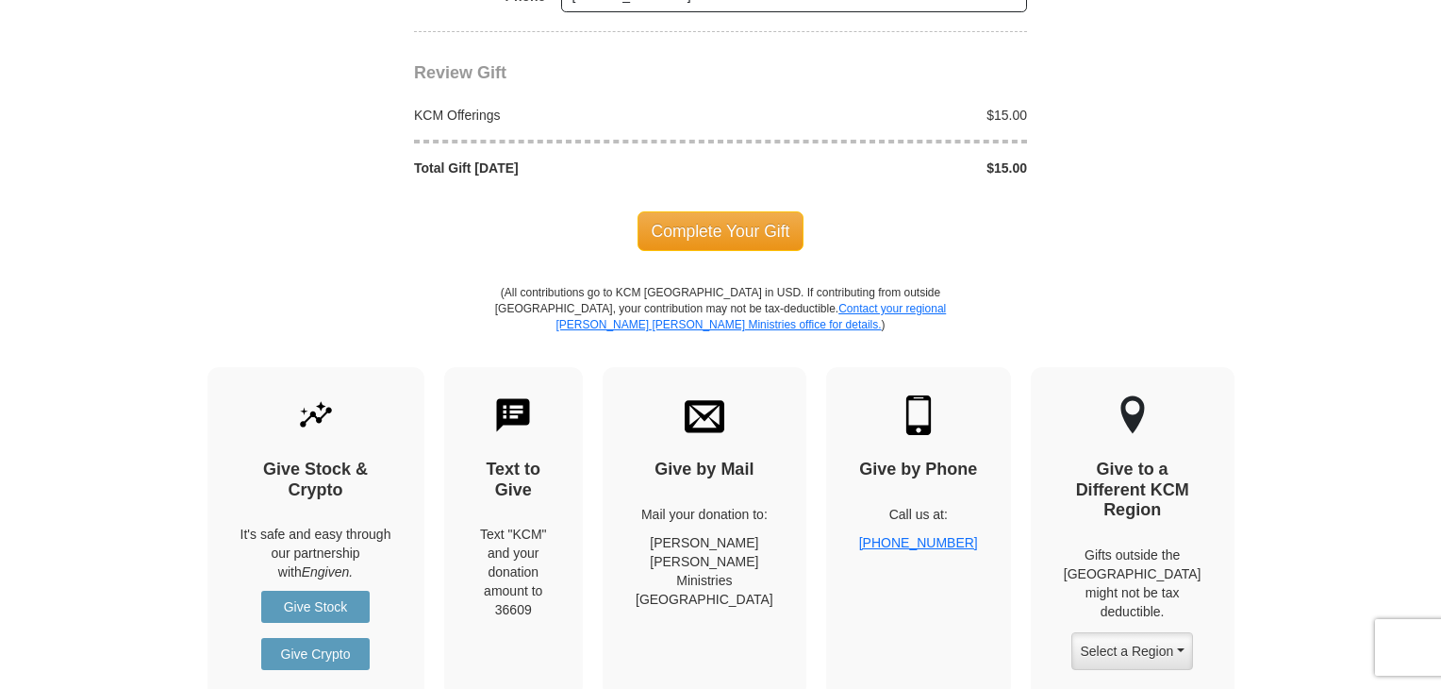
drag, startPoint x: 740, startPoint y: 189, endPoint x: 951, endPoint y: 354, distance: 268.1
click at [740, 211] on span "Complete Your Gift" at bounding box center [721, 231] width 167 height 40
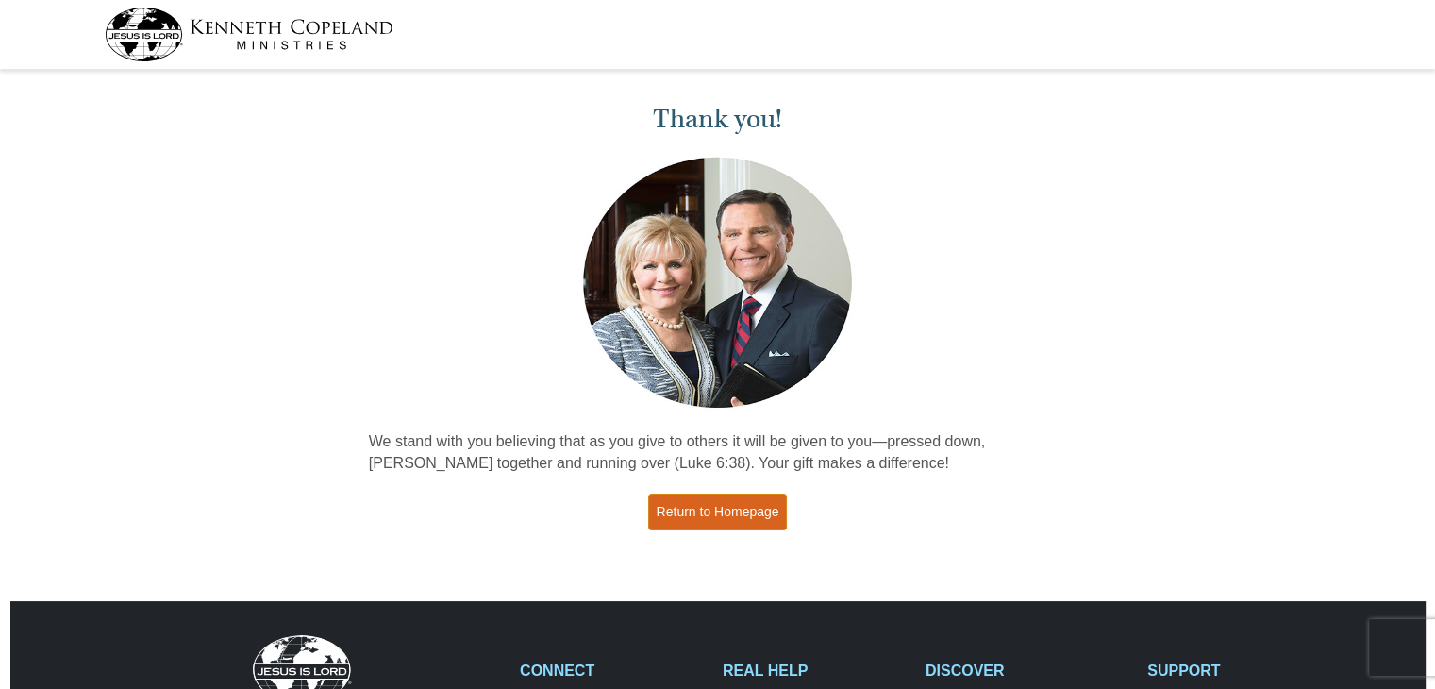
click at [758, 508] on link "Return to Homepage" at bounding box center [718, 511] width 140 height 37
